Goal: Information Seeking & Learning: Learn about a topic

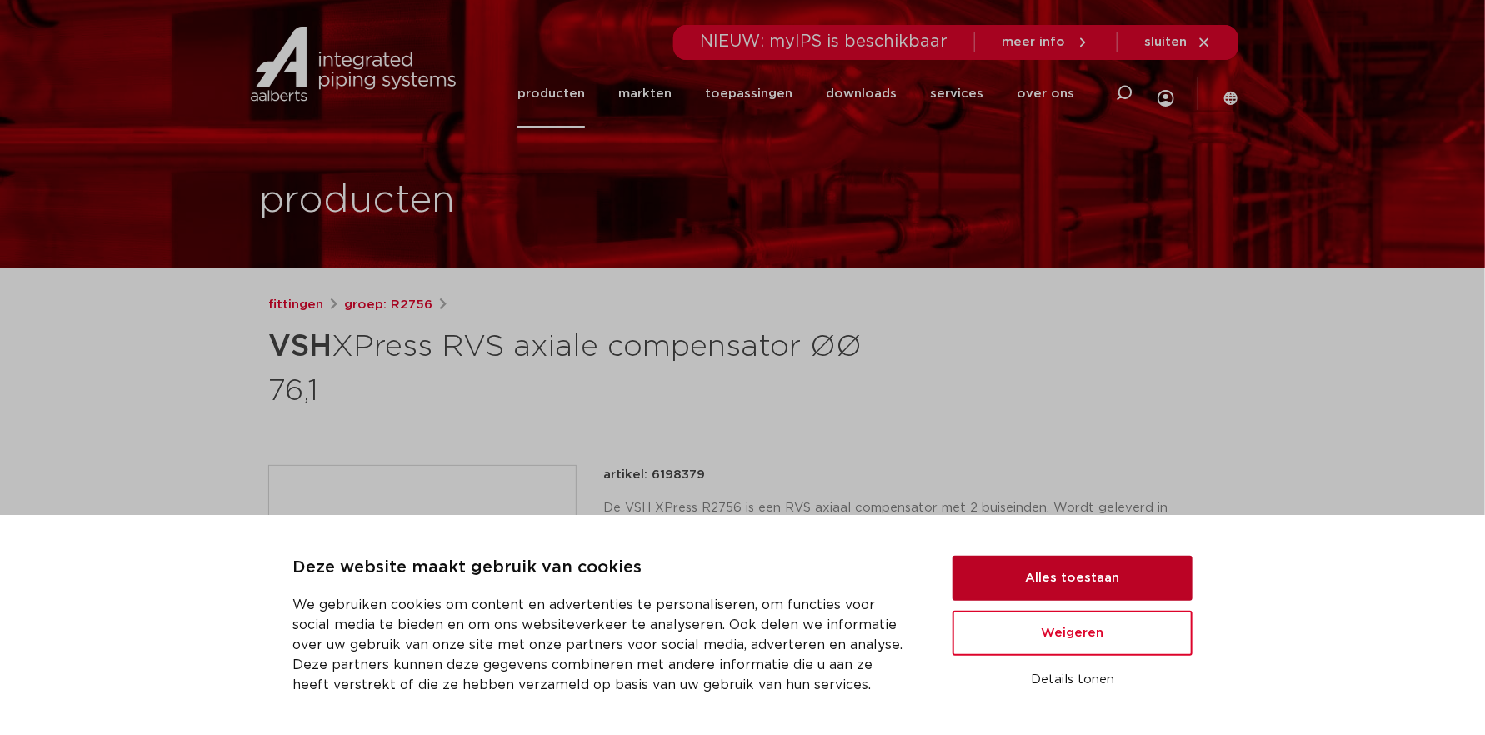
drag, startPoint x: 1096, startPoint y: 589, endPoint x: 1088, endPoint y: 590, distance: 8.5
click at [1096, 589] on button "Alles toestaan" at bounding box center [1073, 578] width 240 height 45
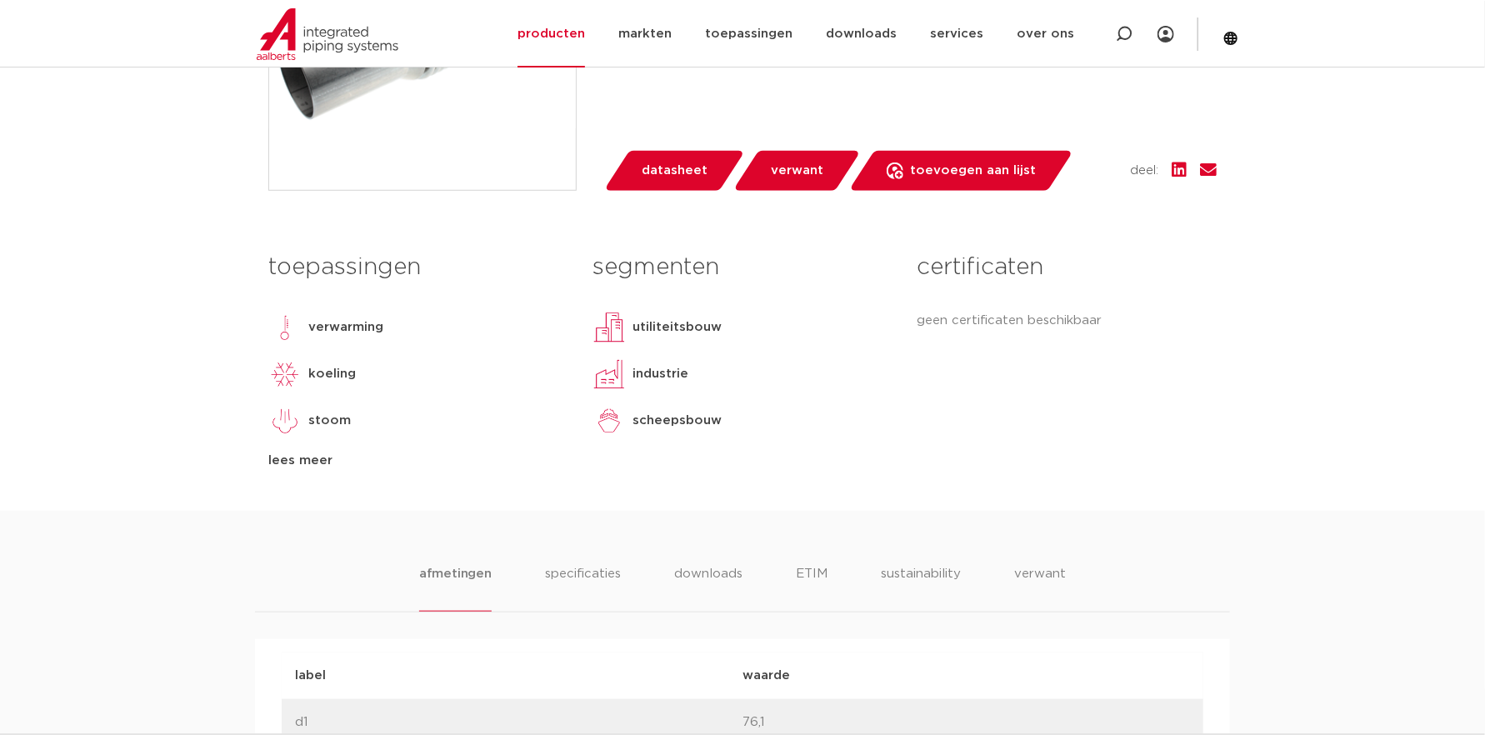
scroll to position [584, 0]
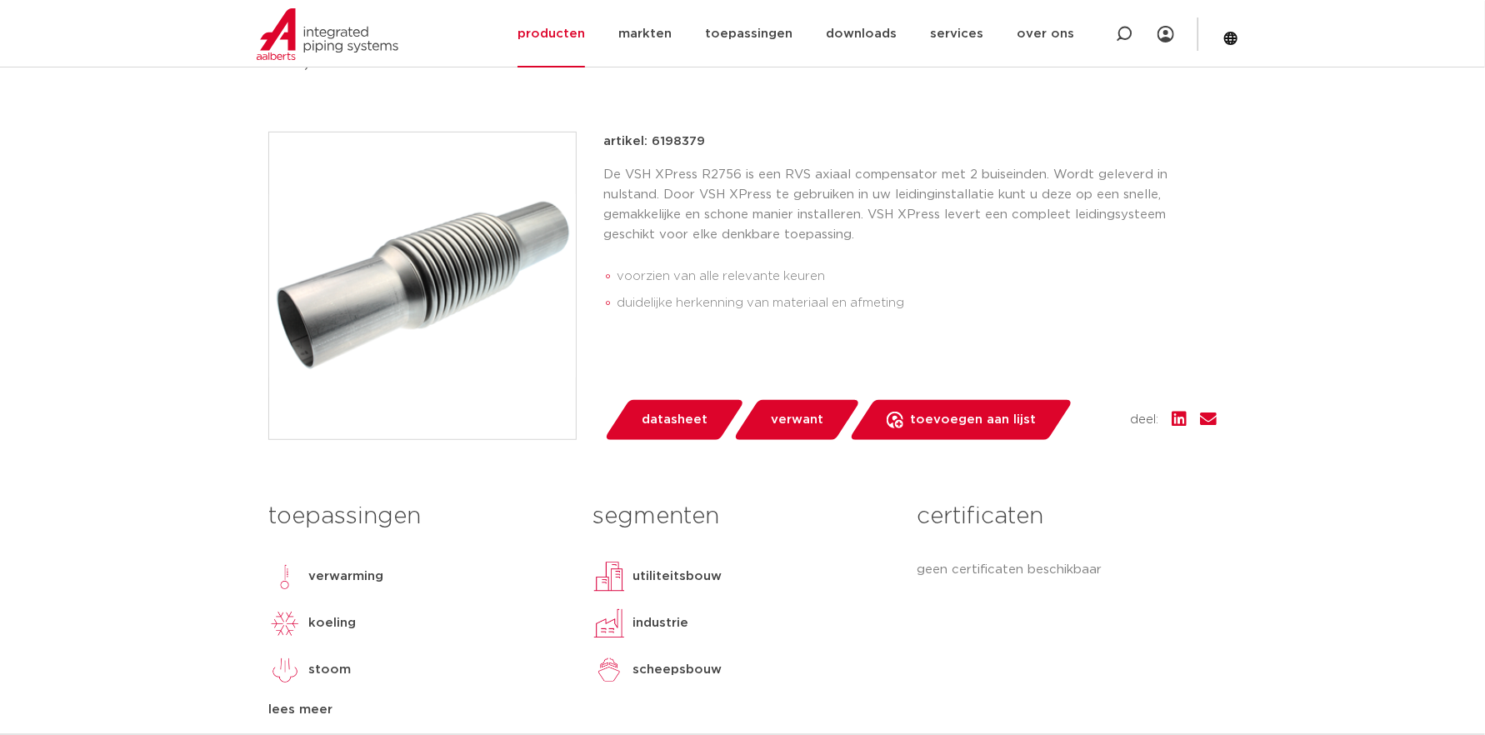
click at [781, 400] on link "verwant" at bounding box center [797, 420] width 128 height 40
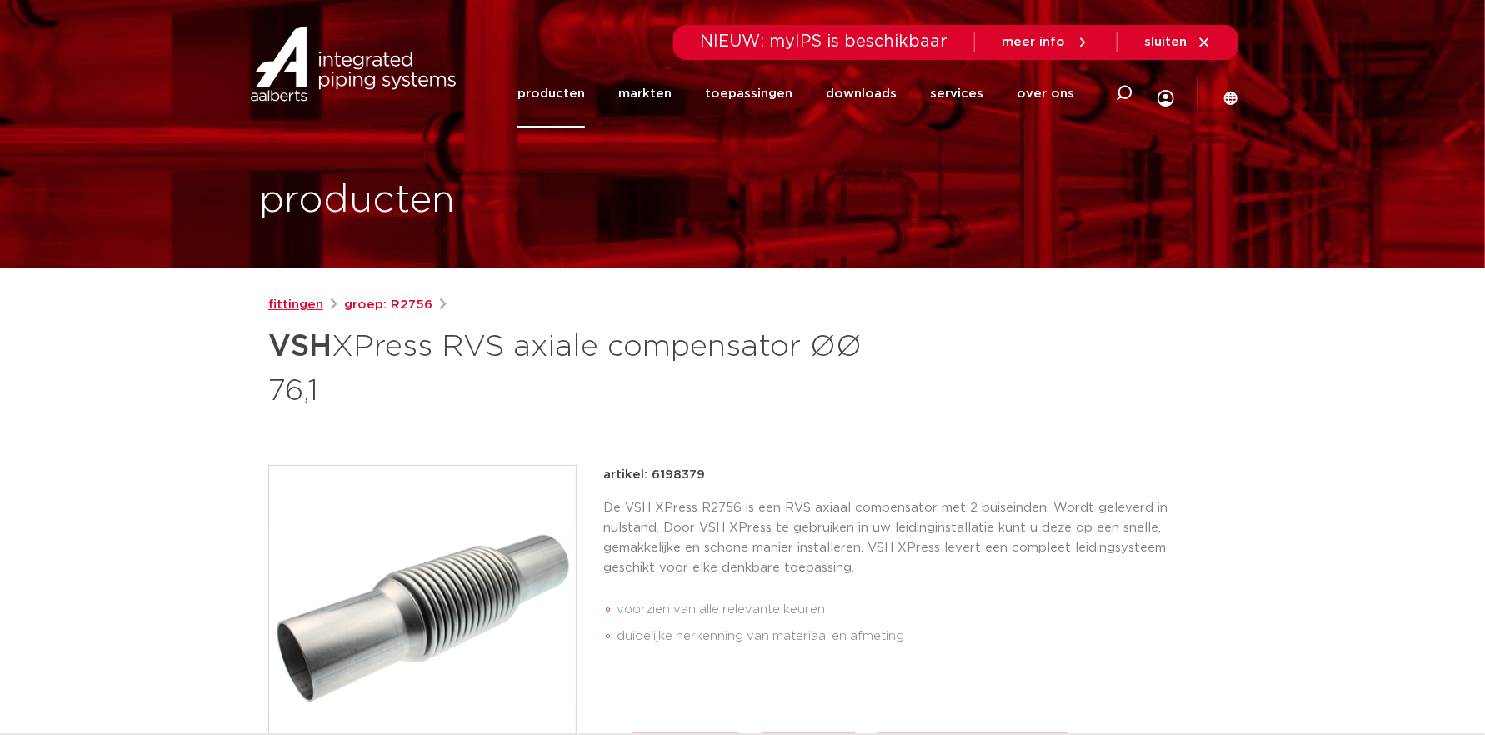
click at [318, 305] on link "fittingen" at bounding box center [295, 305] width 55 height 20
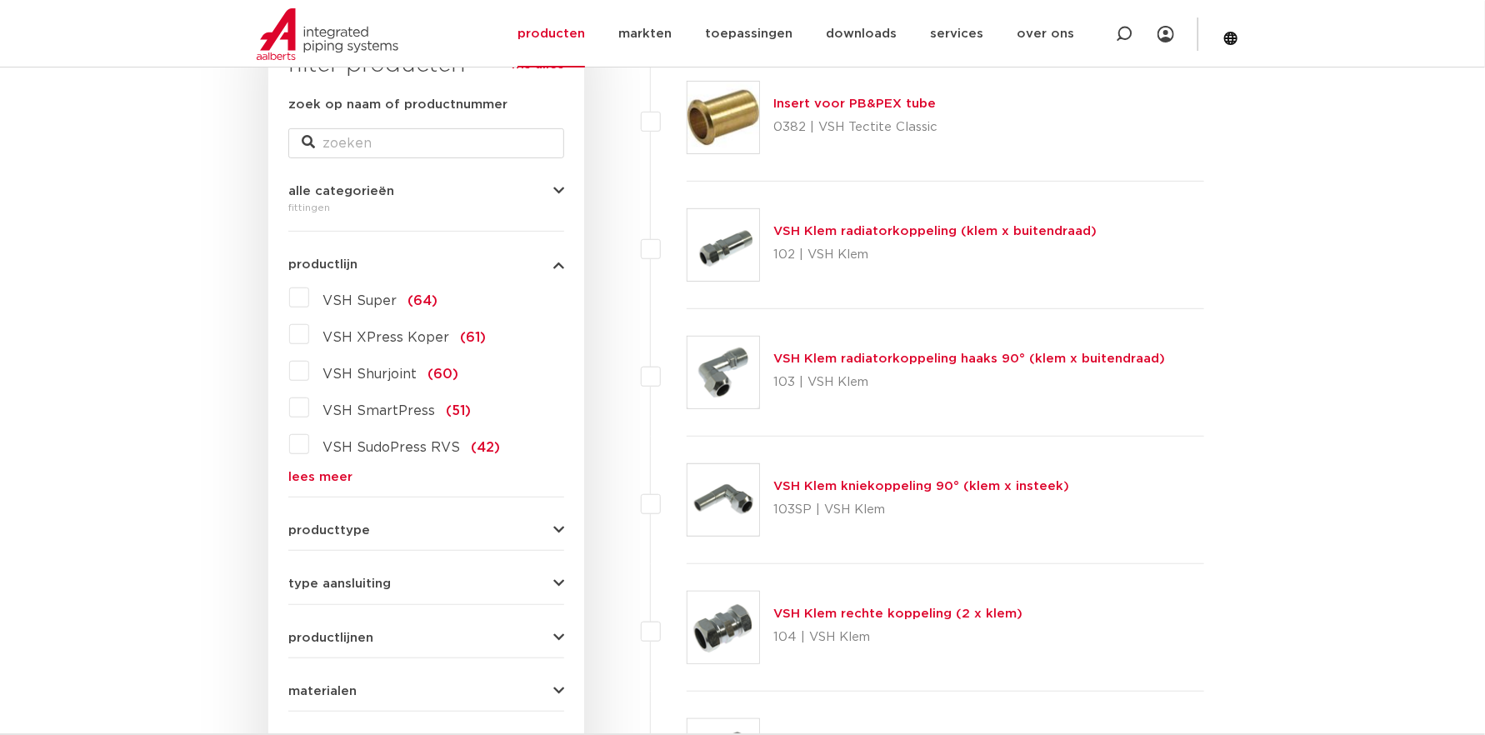
scroll to position [333, 0]
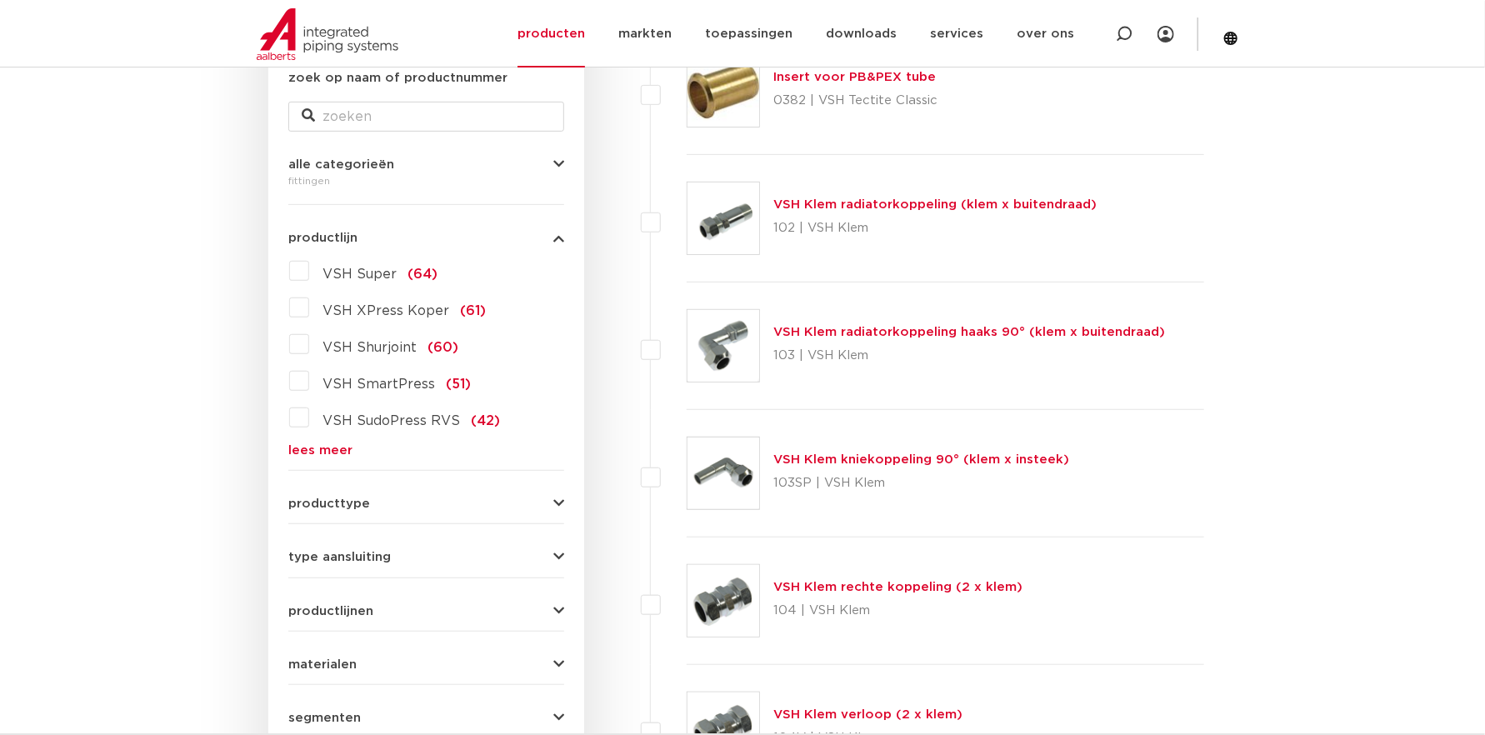
click at [390, 492] on div "producttype demontabel (179) meerdelig (62) accessoires (fittings) (49) voordee…" at bounding box center [426, 497] width 276 height 26
click at [461, 500] on button "producttype" at bounding box center [426, 504] width 276 height 13
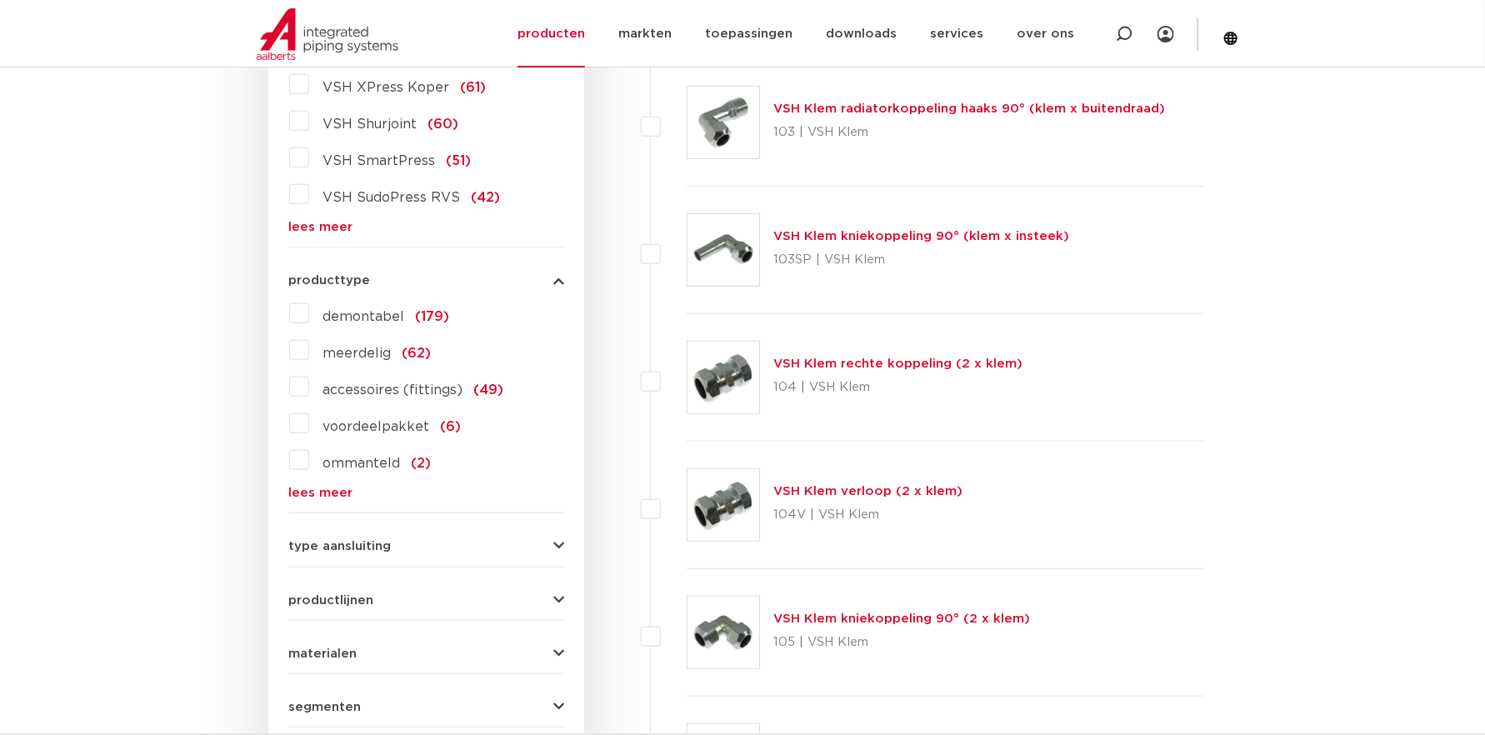
scroll to position [584, 0]
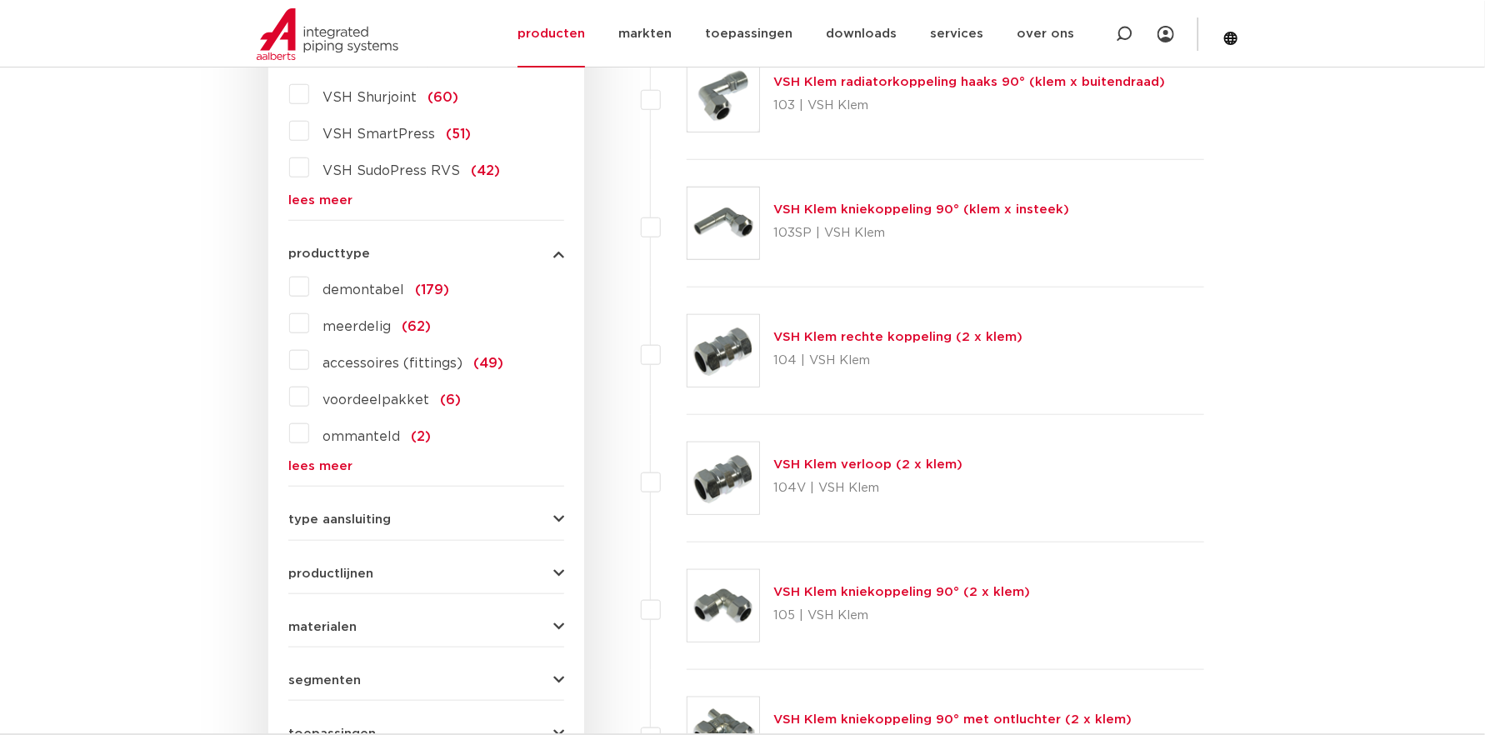
click at [477, 505] on div "type aansluiting press (498) buiseind (137) Rp - binnendraad cilindrisch (BSPT)…" at bounding box center [426, 513] width 276 height 26
click at [499, 523] on button "type aansluiting" at bounding box center [426, 519] width 276 height 13
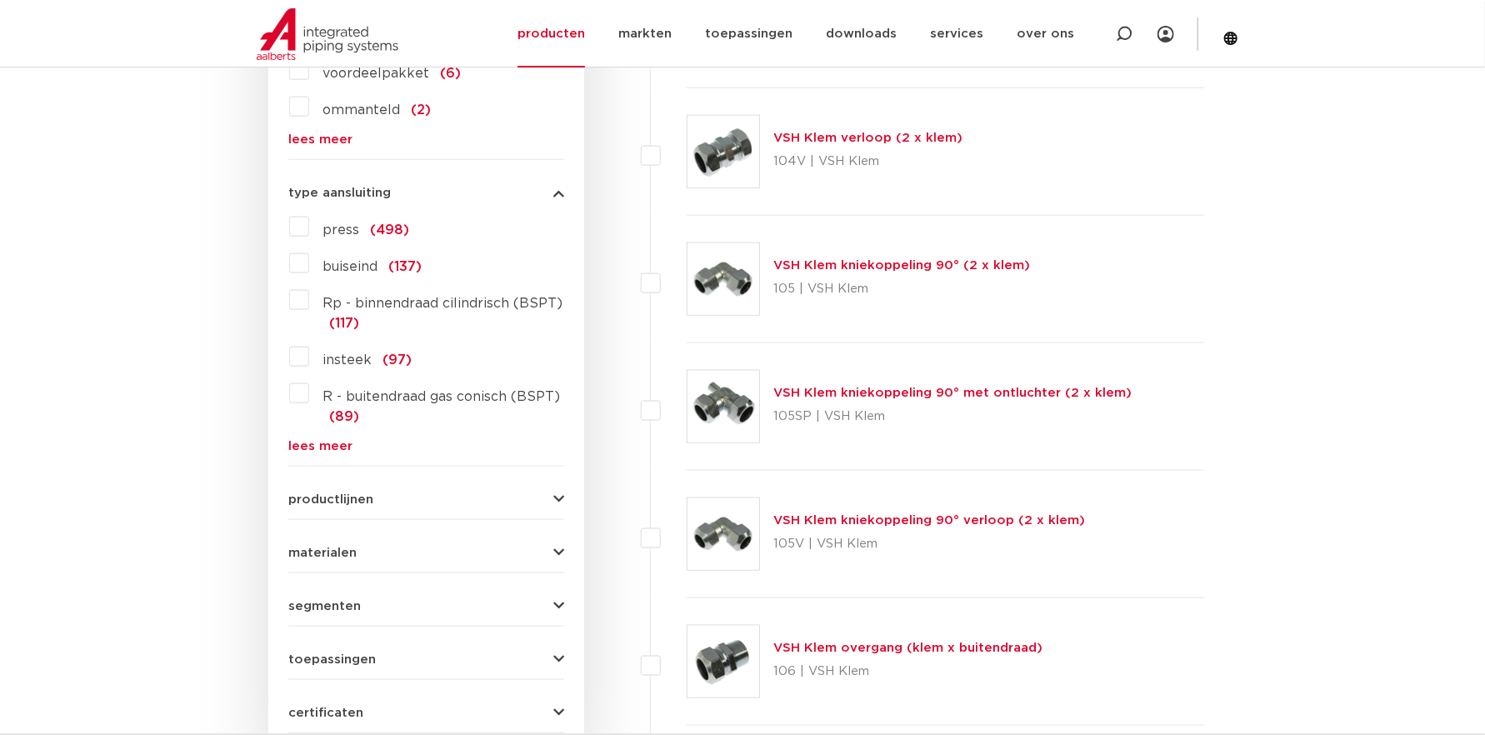
scroll to position [917, 0]
